Goal: Transaction & Acquisition: Download file/media

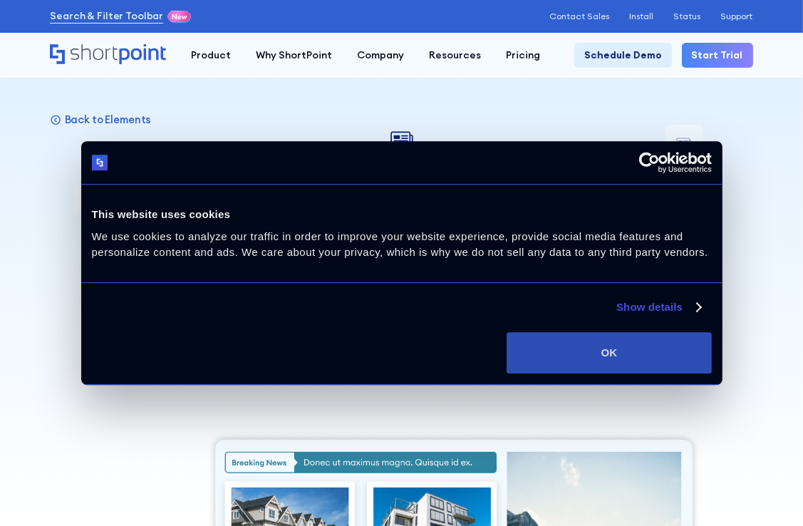
click at [604, 351] on button "OK" at bounding box center [609, 352] width 204 height 41
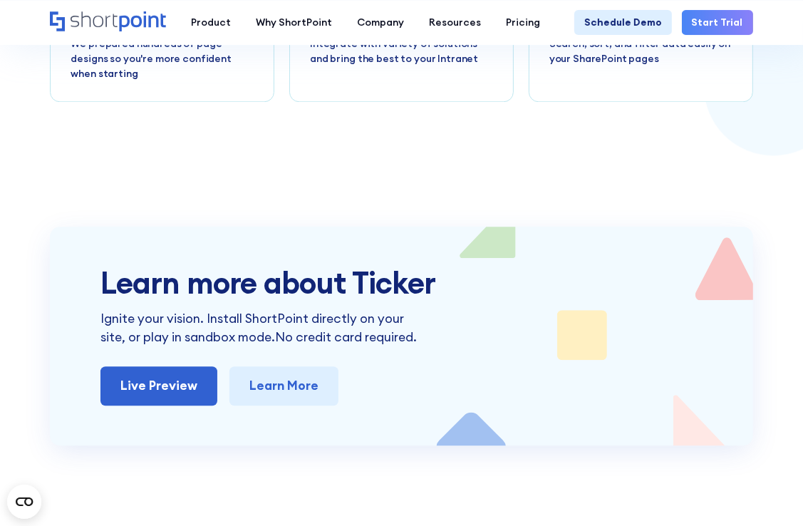
scroll to position [2707, 0]
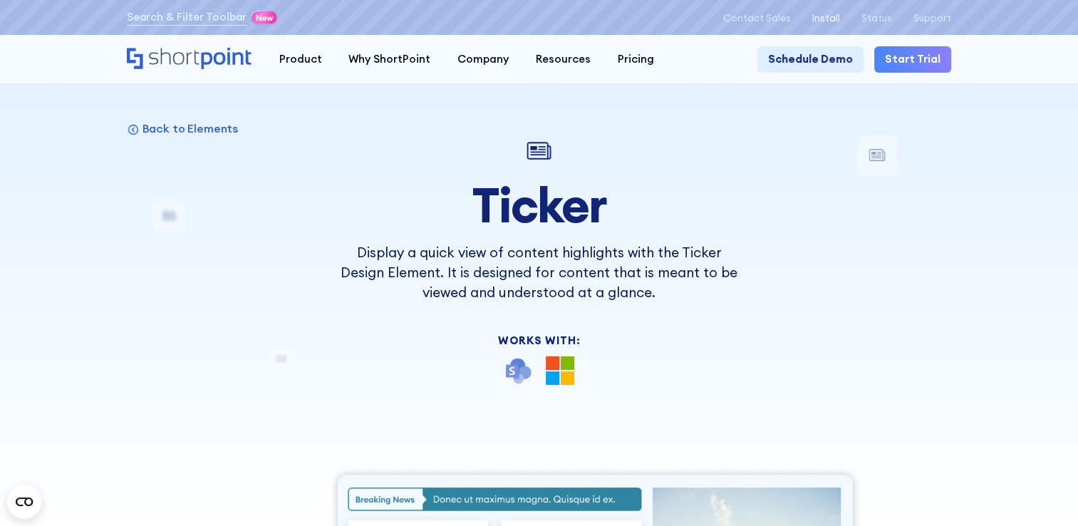
click at [840, 14] on p "Install" at bounding box center [826, 18] width 28 height 11
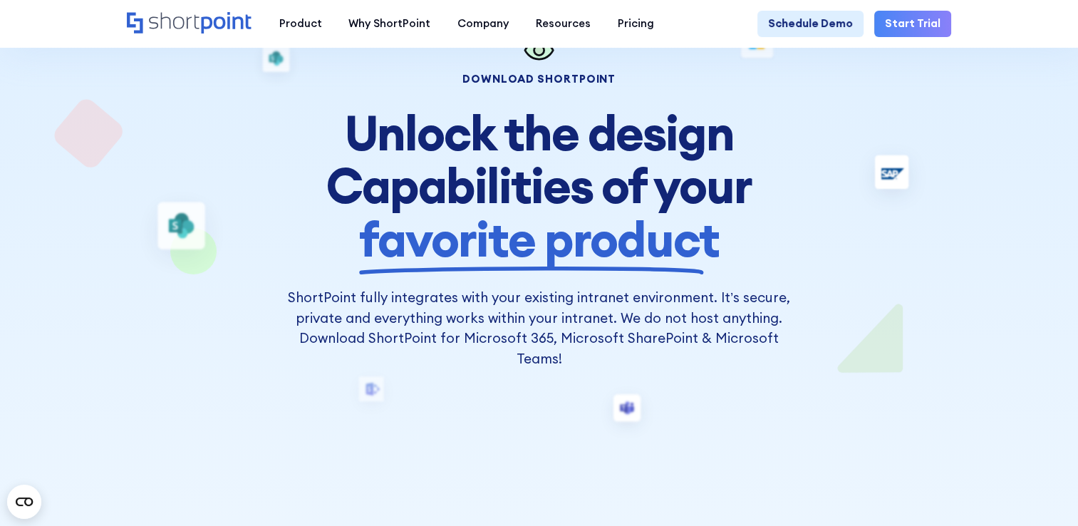
scroll to position [71, 0]
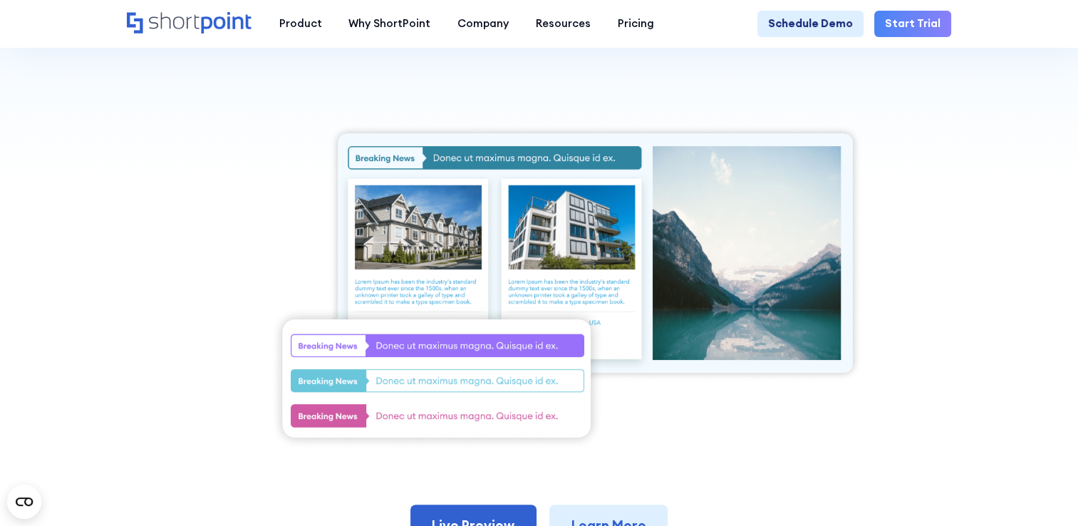
scroll to position [427, 0]
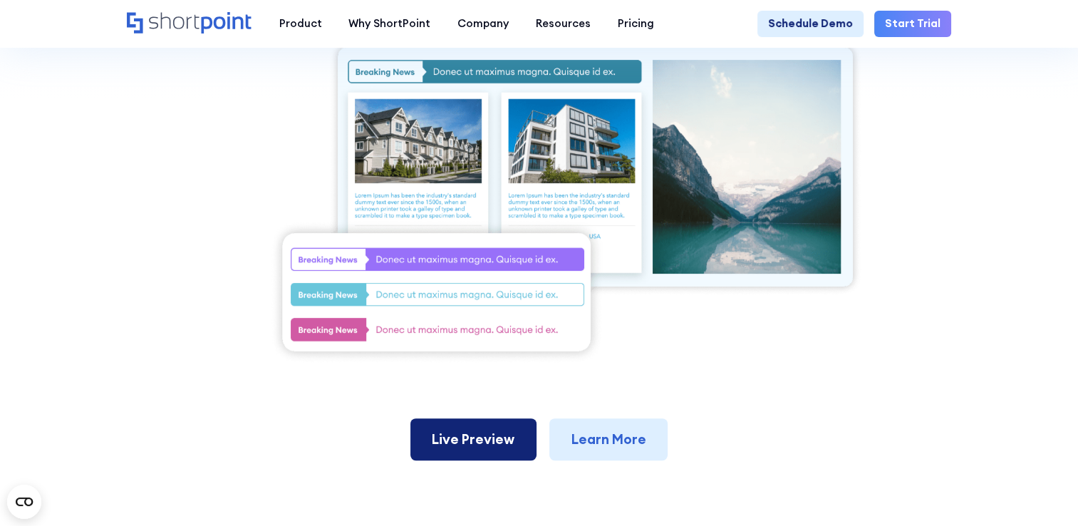
click at [471, 442] on link "Live Preview" at bounding box center [473, 439] width 126 height 42
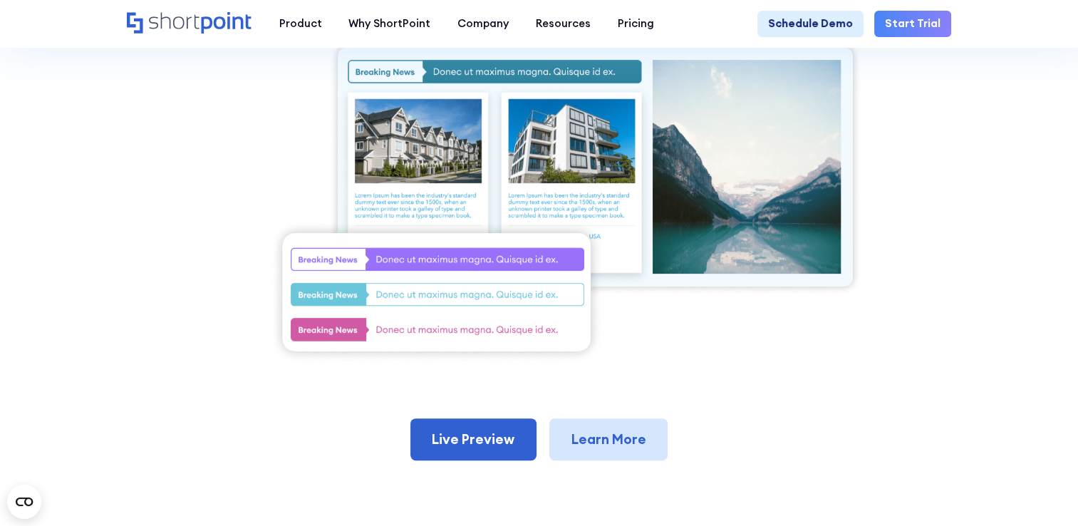
click at [611, 452] on link "Learn More" at bounding box center [608, 439] width 118 height 42
